Goal: Task Accomplishment & Management: Use online tool/utility

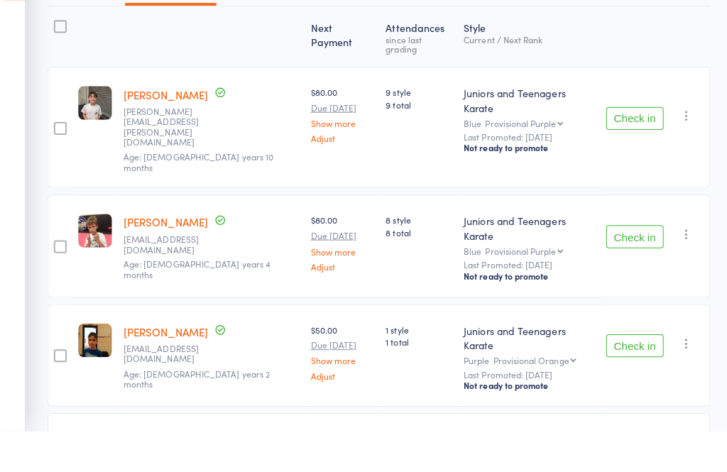
scroll to position [160, 0]
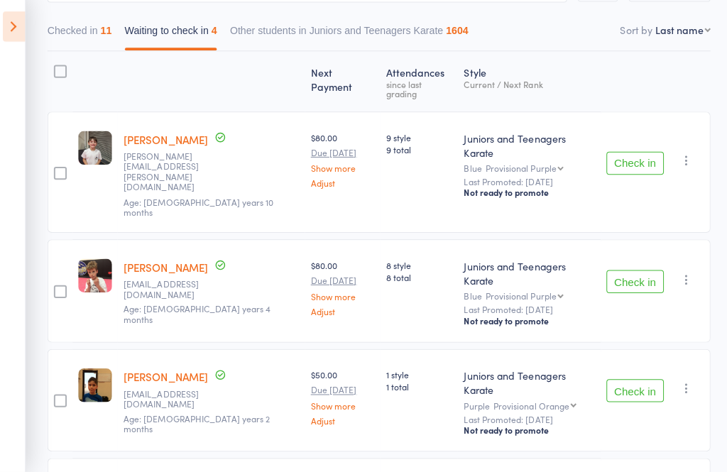
click at [643, 156] on button "Check in" at bounding box center [631, 167] width 57 height 23
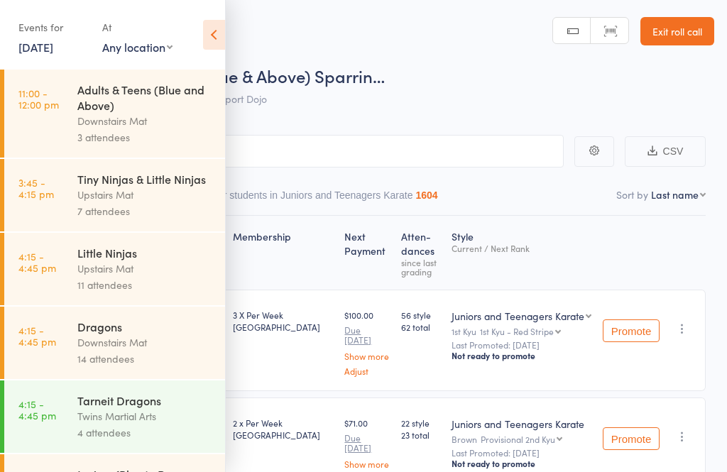
click at [219, 33] on icon at bounding box center [214, 35] width 22 height 30
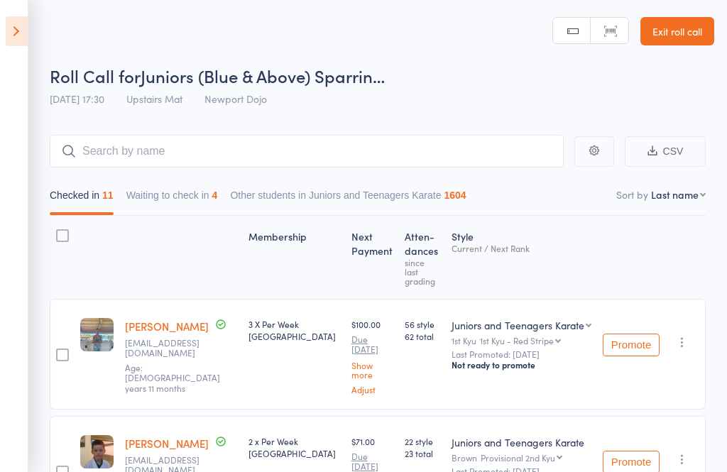
click at [207, 201] on button "Waiting to check in 4" at bounding box center [172, 199] width 92 height 33
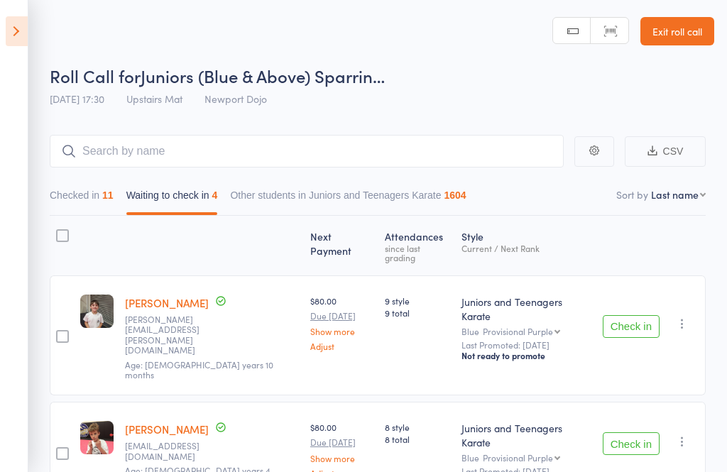
click at [643, 315] on button "Check in" at bounding box center [631, 326] width 57 height 23
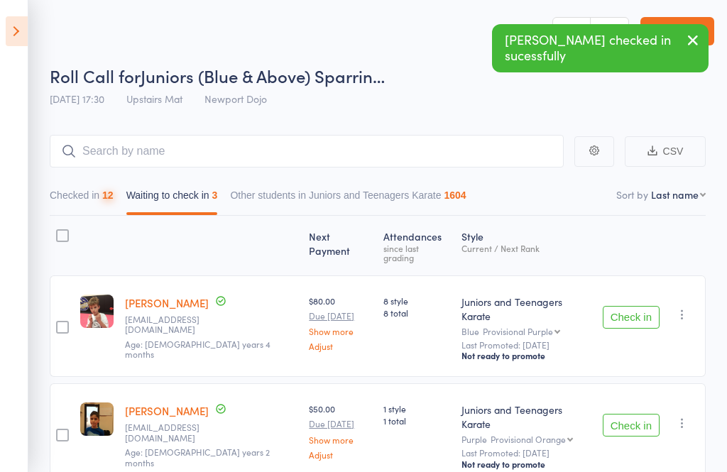
click at [637, 314] on button "Check in" at bounding box center [631, 317] width 57 height 23
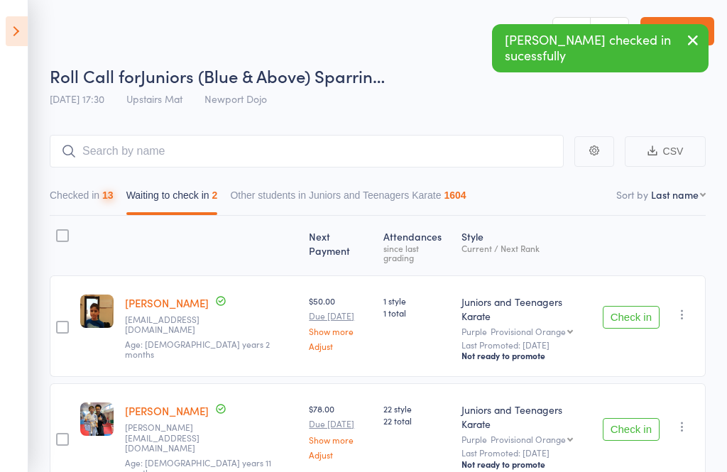
click at [630, 306] on button "Check in" at bounding box center [631, 317] width 57 height 23
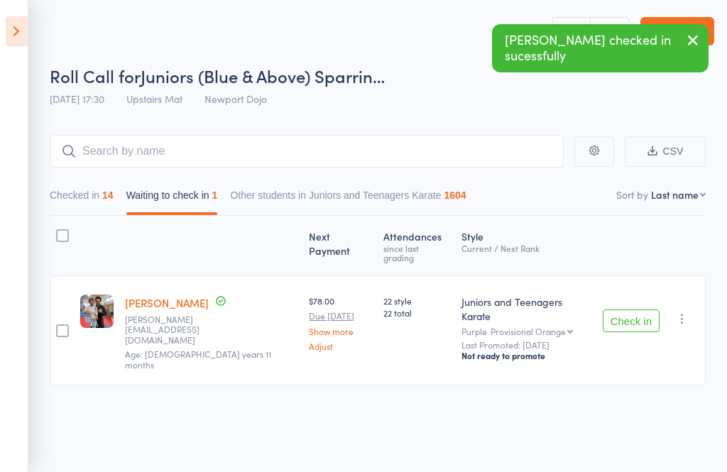
click at [636, 310] on button "Check in" at bounding box center [631, 321] width 57 height 23
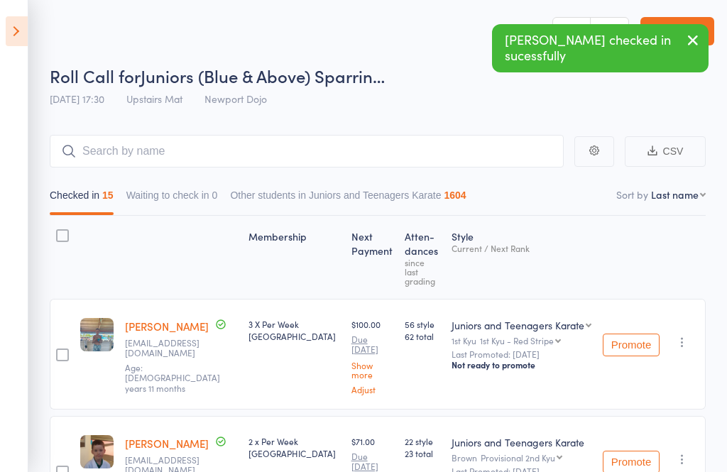
click at [15, 37] on icon at bounding box center [17, 31] width 22 height 30
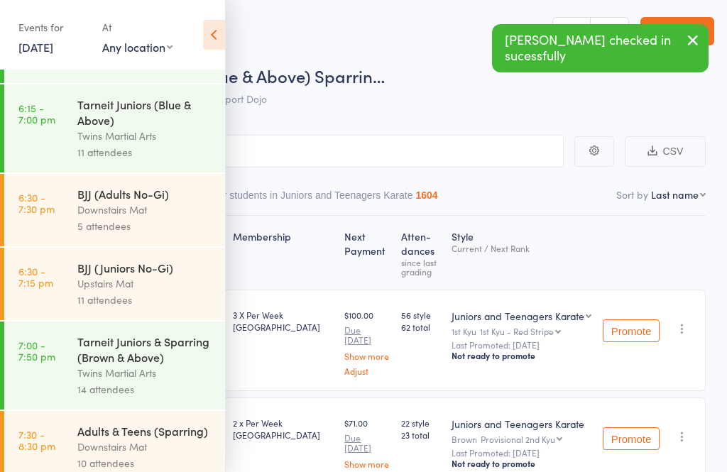
scroll to position [892, 0]
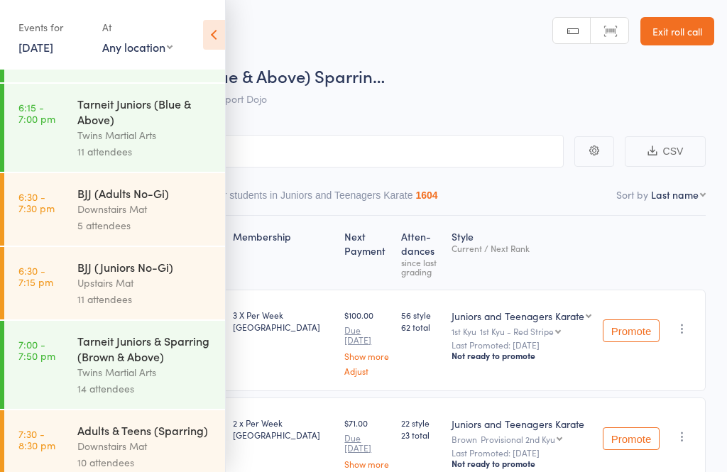
click at [163, 291] on div "Upstairs Mat" at bounding box center [145, 283] width 136 height 16
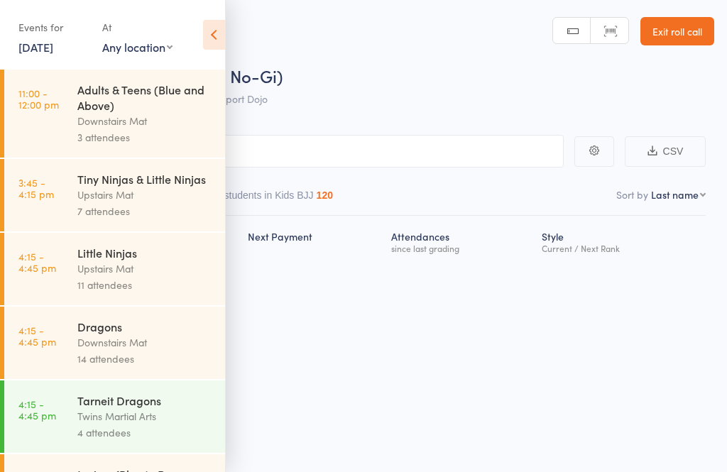
click at [217, 33] on icon at bounding box center [214, 35] width 22 height 30
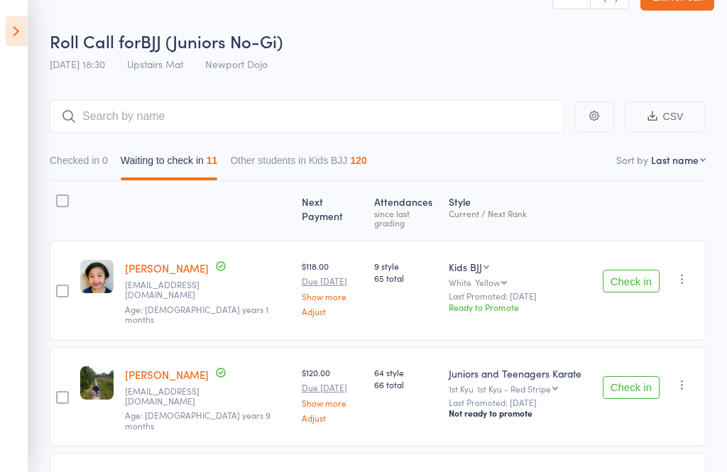
scroll to position [48, 0]
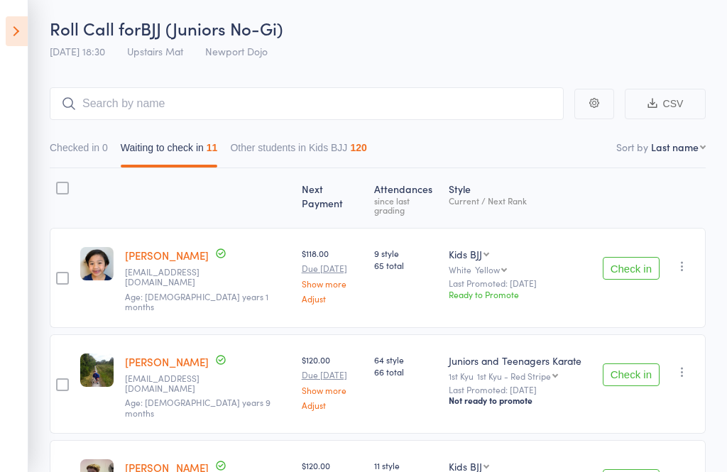
click at [637, 259] on button "Check in" at bounding box center [631, 268] width 57 height 23
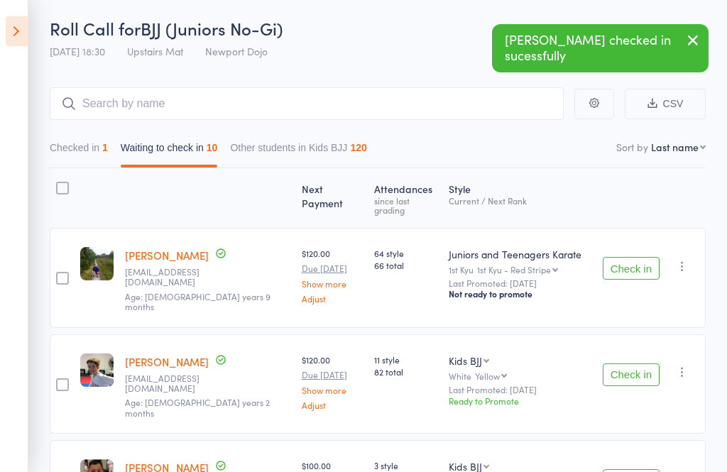
click at [633, 257] on button "Check in" at bounding box center [631, 268] width 57 height 23
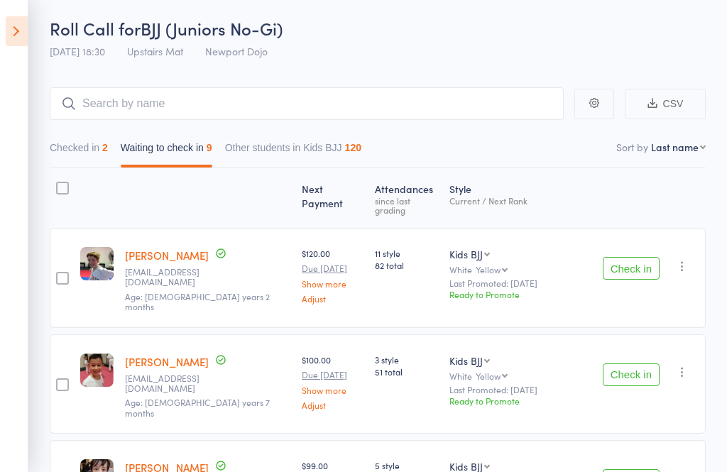
click at [631, 258] on button "Check in" at bounding box center [631, 268] width 57 height 23
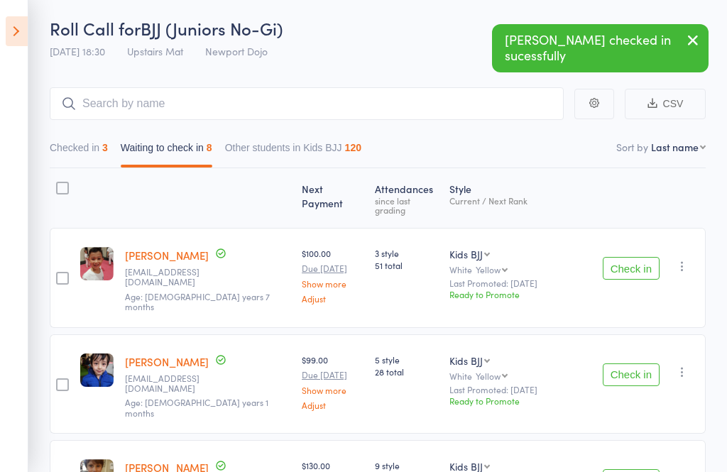
click at [646, 264] on button "Check in" at bounding box center [631, 268] width 57 height 23
click at [637, 257] on button "Check in" at bounding box center [631, 268] width 57 height 23
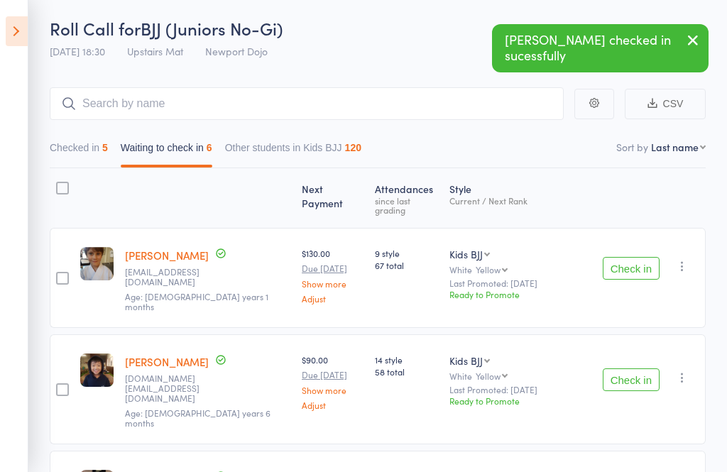
click at [640, 257] on button "Check in" at bounding box center [631, 268] width 57 height 23
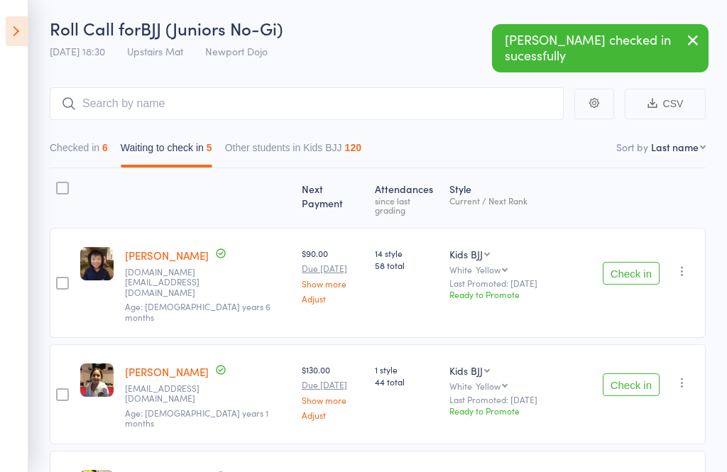
click at [653, 262] on button "Check in" at bounding box center [631, 273] width 57 height 23
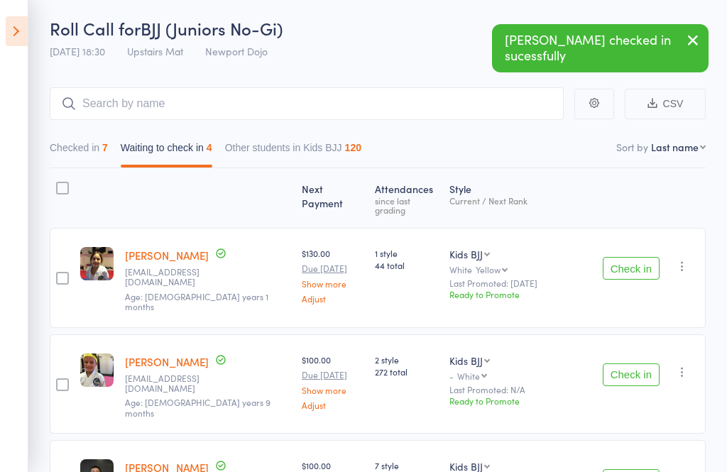
click at [643, 261] on button "Check in" at bounding box center [631, 268] width 57 height 23
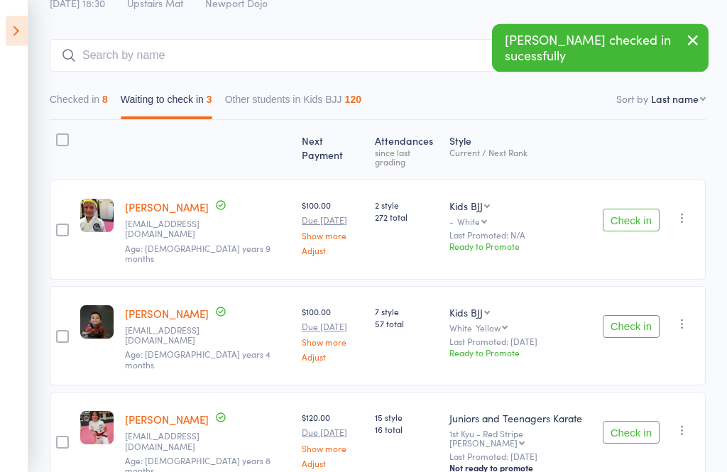
scroll to position [99, 0]
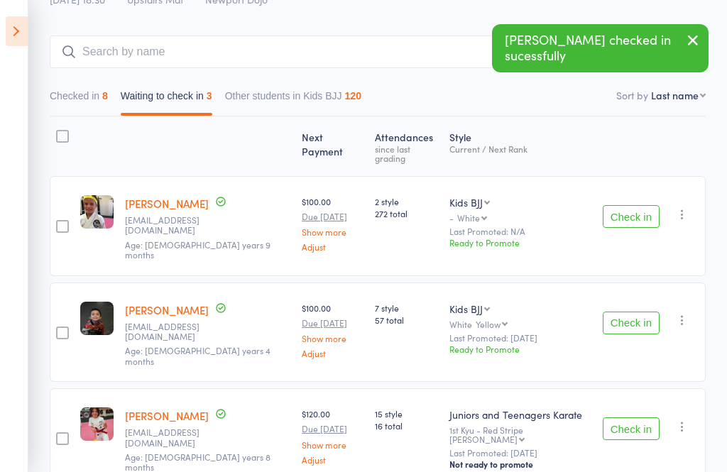
click at [631, 312] on button "Check in" at bounding box center [631, 323] width 57 height 23
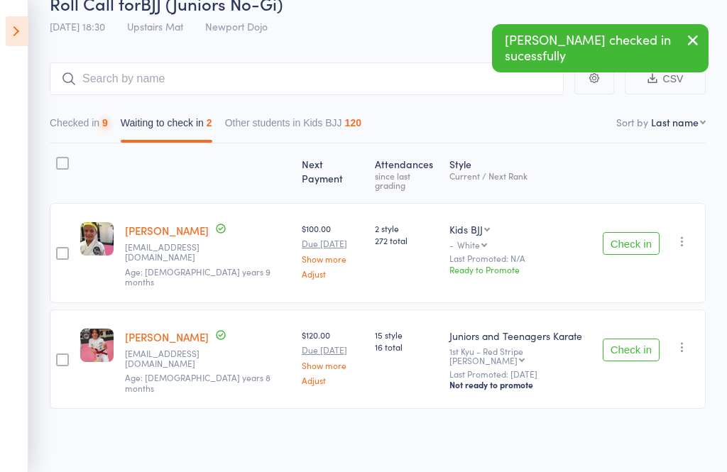
scroll to position [2, 0]
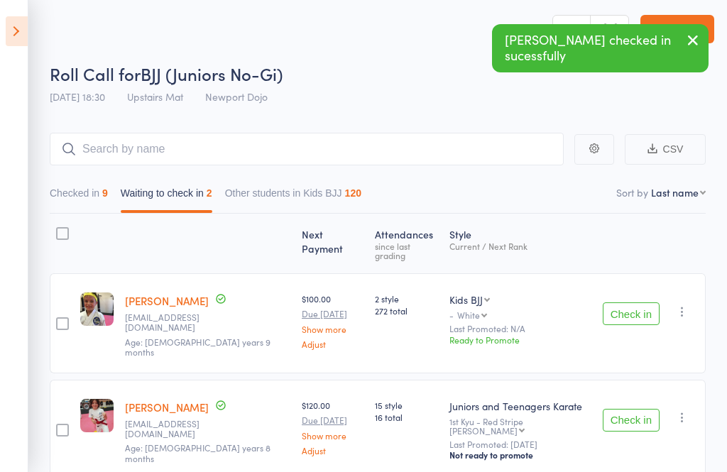
click at [635, 409] on button "Check in" at bounding box center [631, 420] width 57 height 23
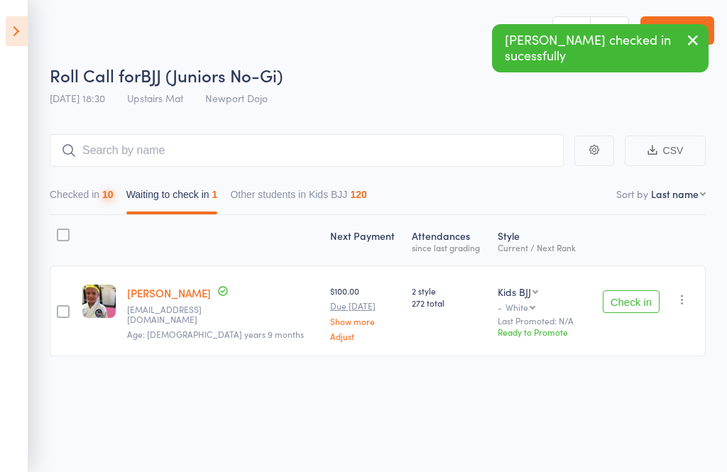
scroll to position [10, 0]
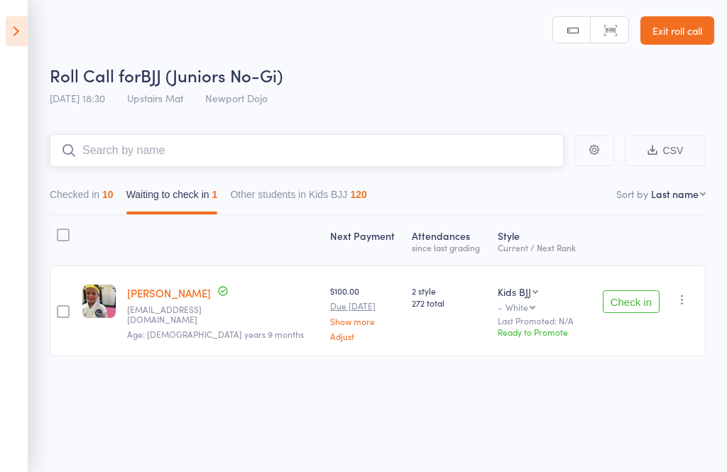
click at [357, 153] on input "search" at bounding box center [307, 150] width 514 height 33
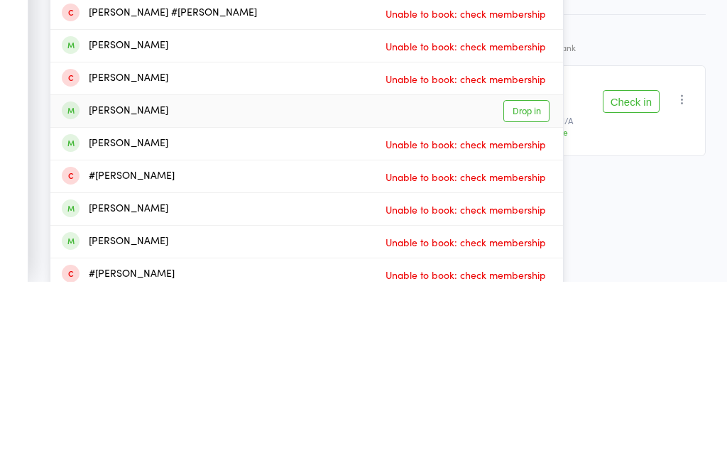
type input "[PERSON_NAME]"
click at [531, 291] on link "Drop in" at bounding box center [527, 302] width 46 height 22
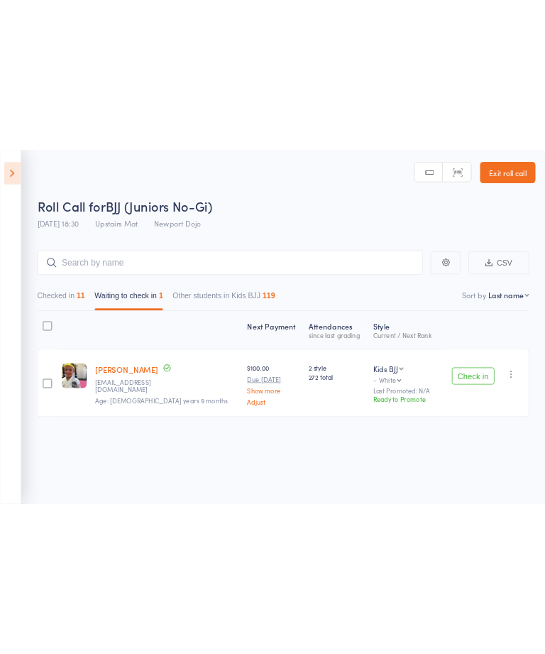
scroll to position [0, 0]
